Goal: Navigation & Orientation: Understand site structure

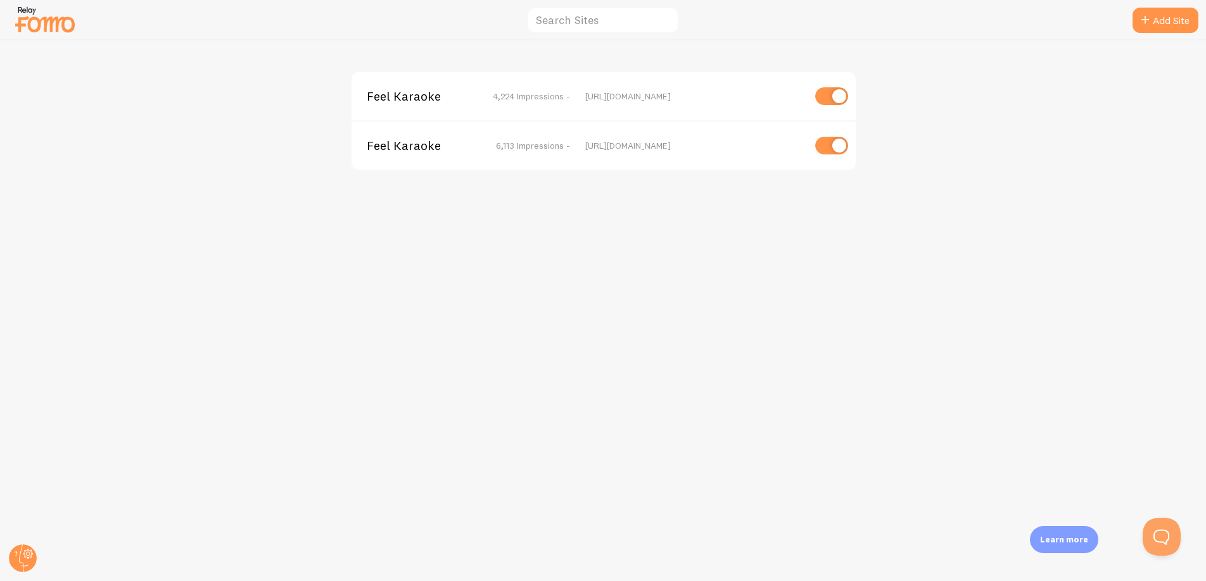
click at [297, 210] on div "Feel Karaoke 4,224 Impressions - [URL][DOMAIN_NAME] Feel Karaoke 6,113 Impressi…" at bounding box center [603, 311] width 1205 height 541
click at [429, 96] on span "Feel Karaoke" at bounding box center [418, 96] width 102 height 11
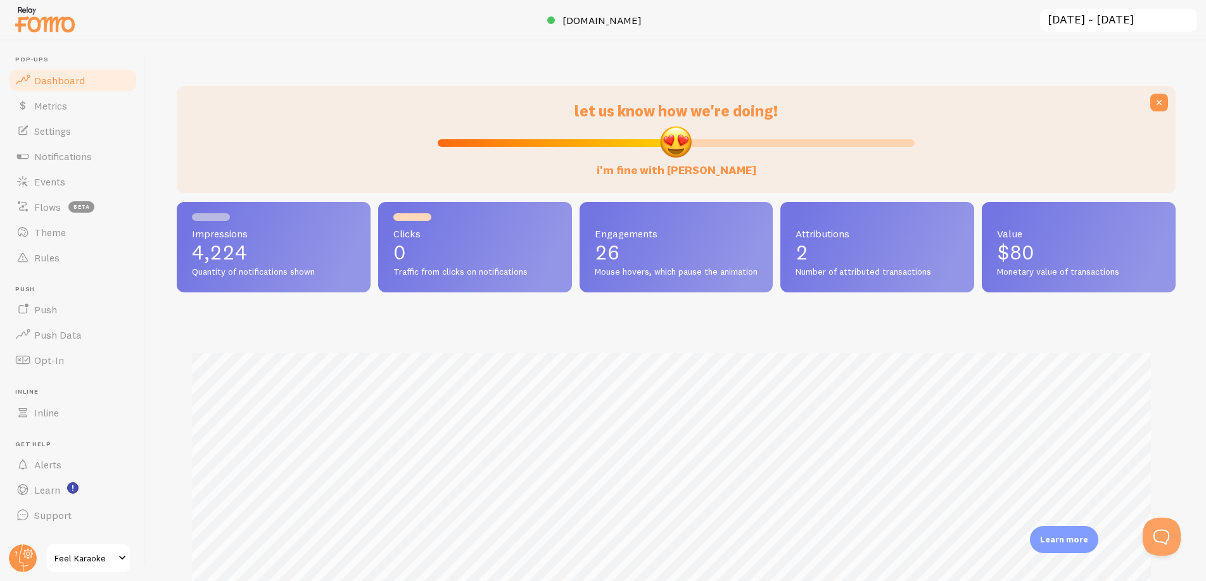
scroll to position [332, 989]
click at [312, 124] on div at bounding box center [307, 139] width 246 height 77
click at [65, 309] on link "Push" at bounding box center [73, 309] width 130 height 25
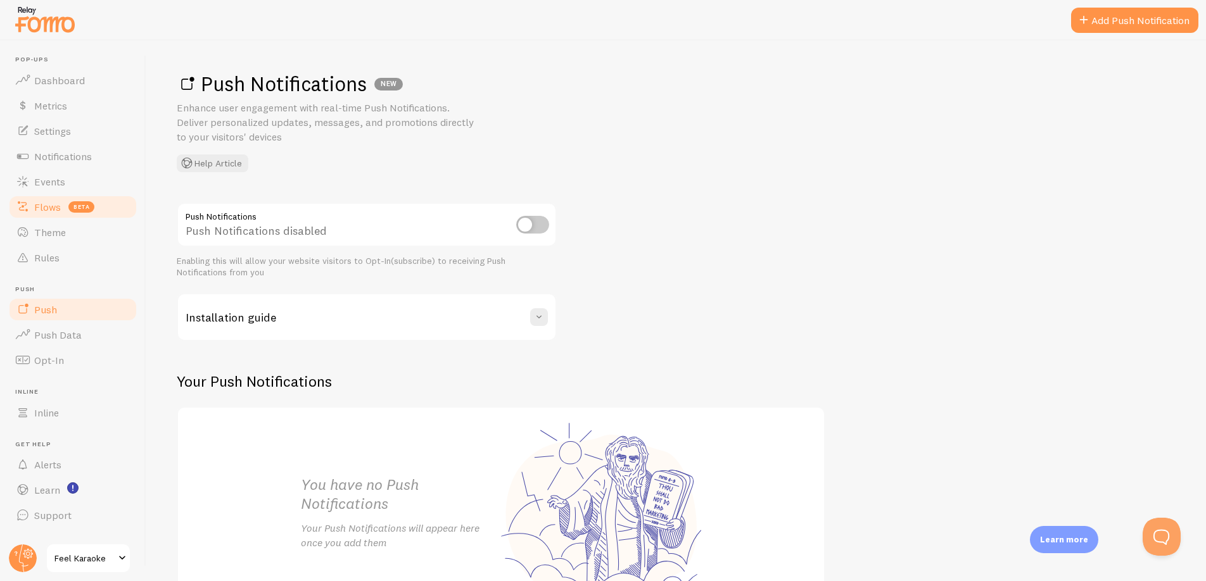
click at [28, 196] on link "Flows beta" at bounding box center [73, 206] width 130 height 25
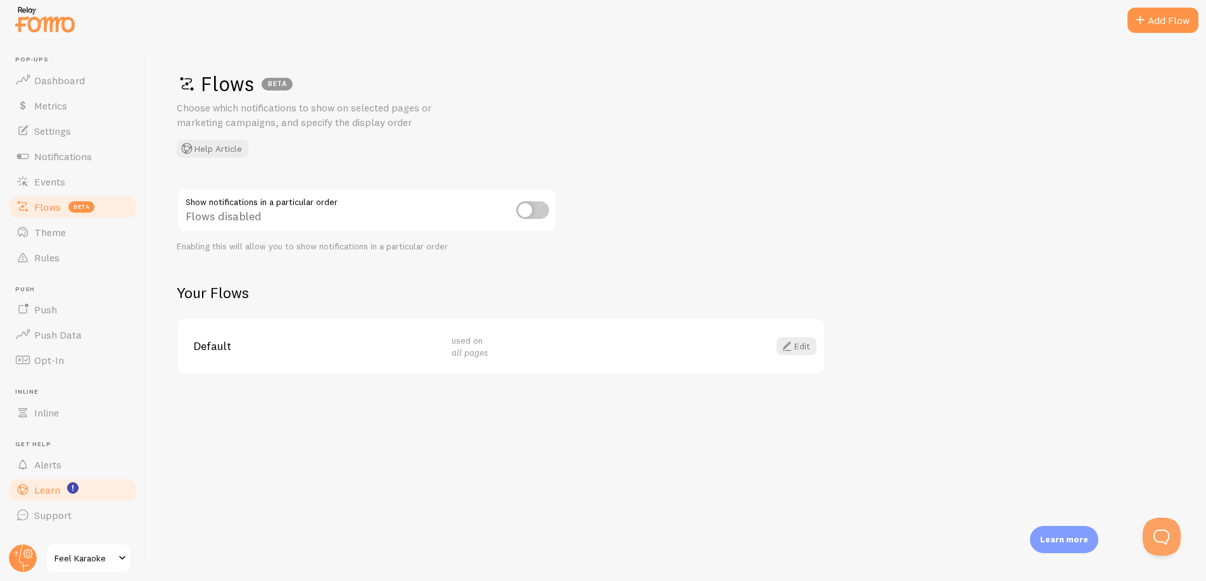
click at [41, 488] on span "Learn" at bounding box center [47, 490] width 26 height 13
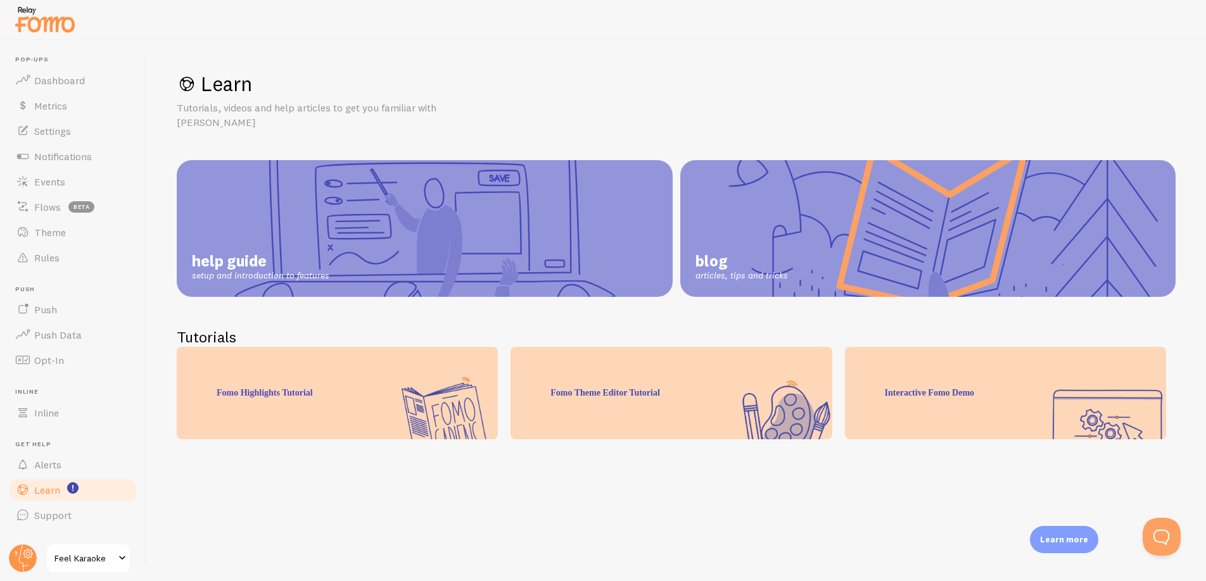
click at [864, 72] on h1 "Learn" at bounding box center [676, 84] width 998 height 26
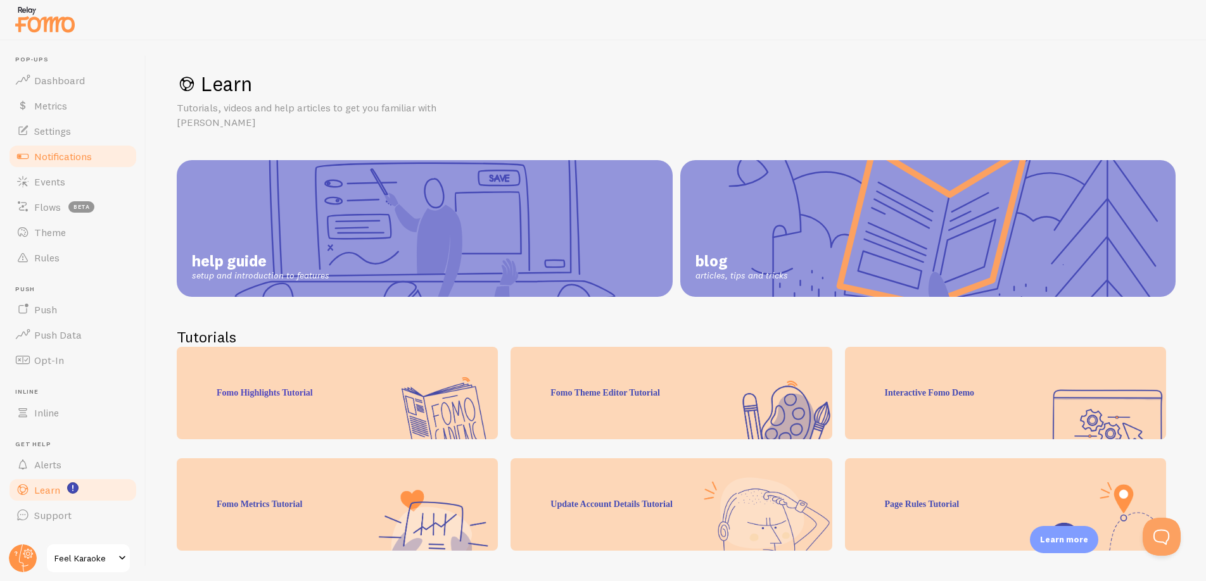
click at [64, 154] on span "Notifications" at bounding box center [63, 156] width 58 height 13
